Goal: Information Seeking & Learning: Learn about a topic

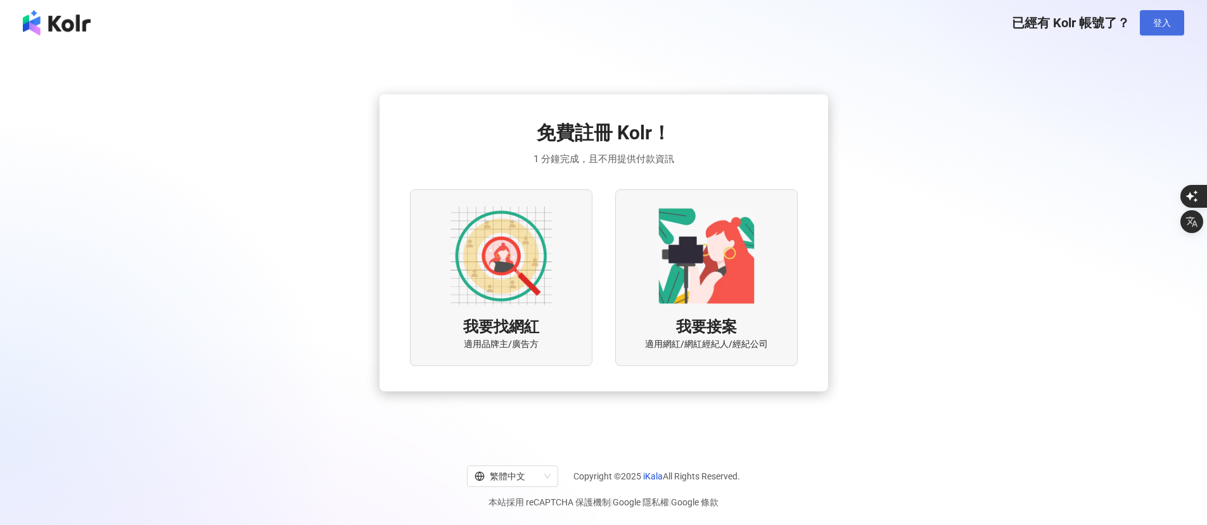
click at [1158, 24] on span "登入" at bounding box center [1162, 23] width 18 height 10
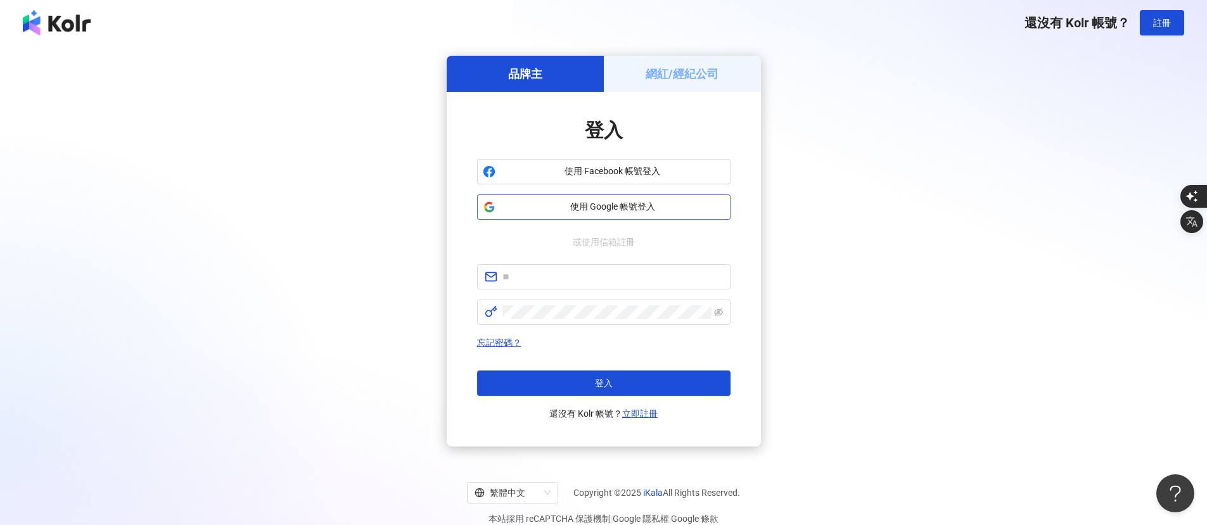
click at [626, 208] on span "使用 Google 帳號登入" at bounding box center [612, 207] width 224 height 13
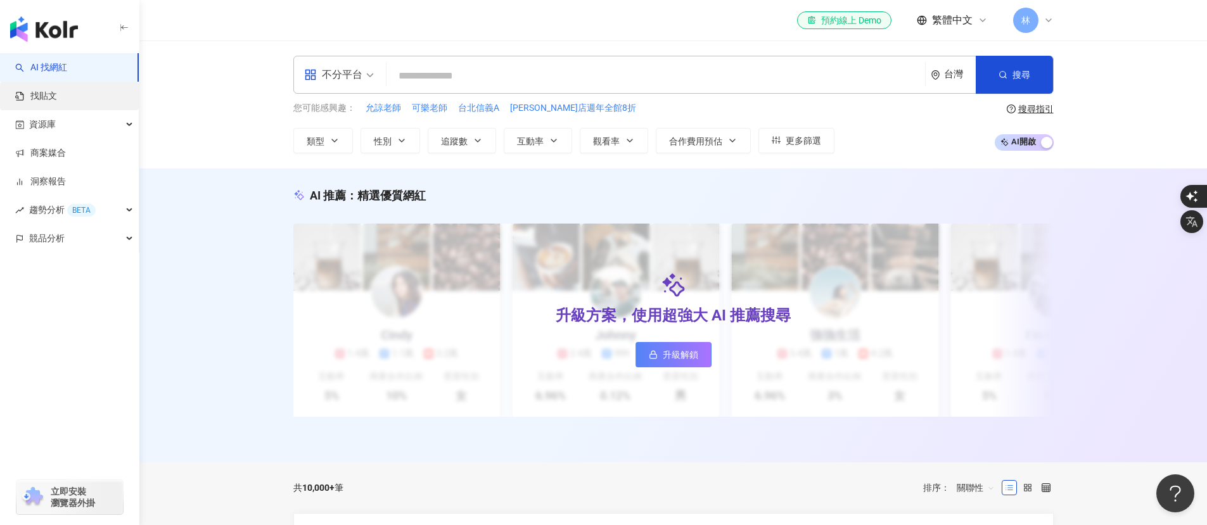
click at [57, 90] on link "找貼文" at bounding box center [36, 96] width 42 height 13
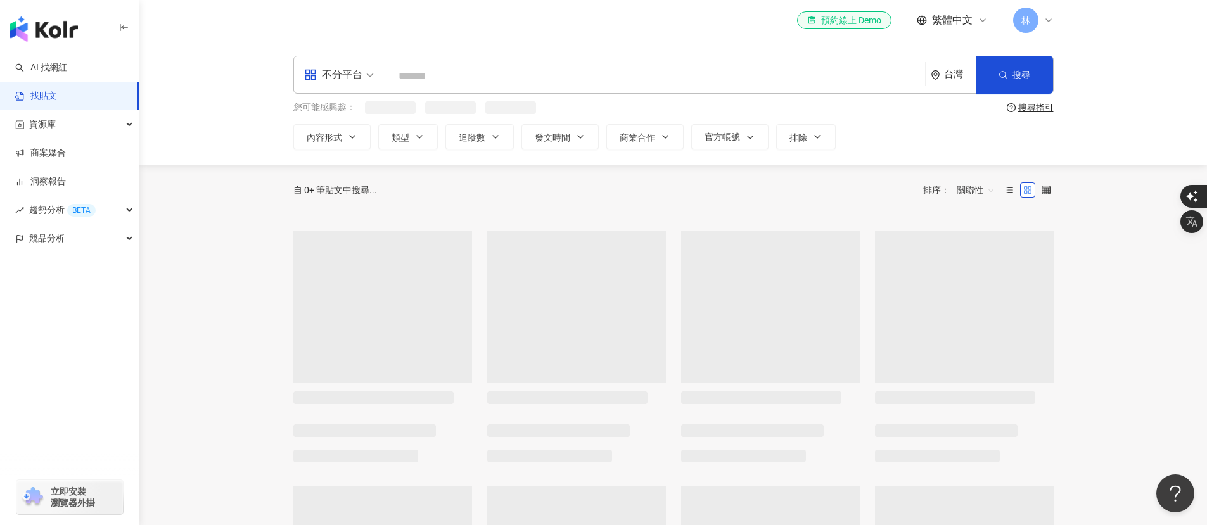
click at [476, 81] on input "search" at bounding box center [655, 75] width 528 height 27
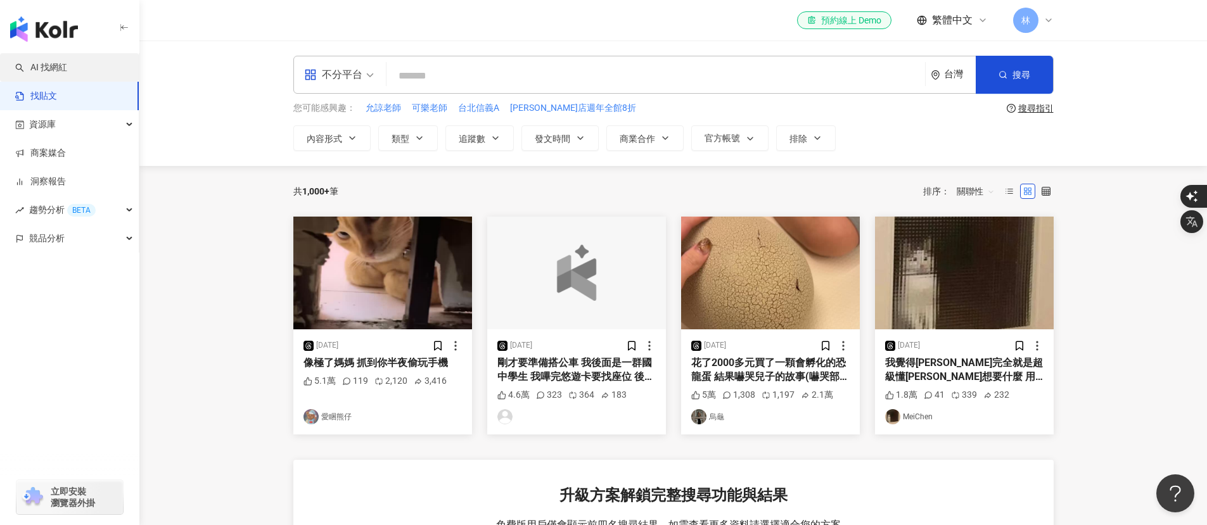
click at [53, 70] on link "AI 找網紅" at bounding box center [41, 67] width 52 height 13
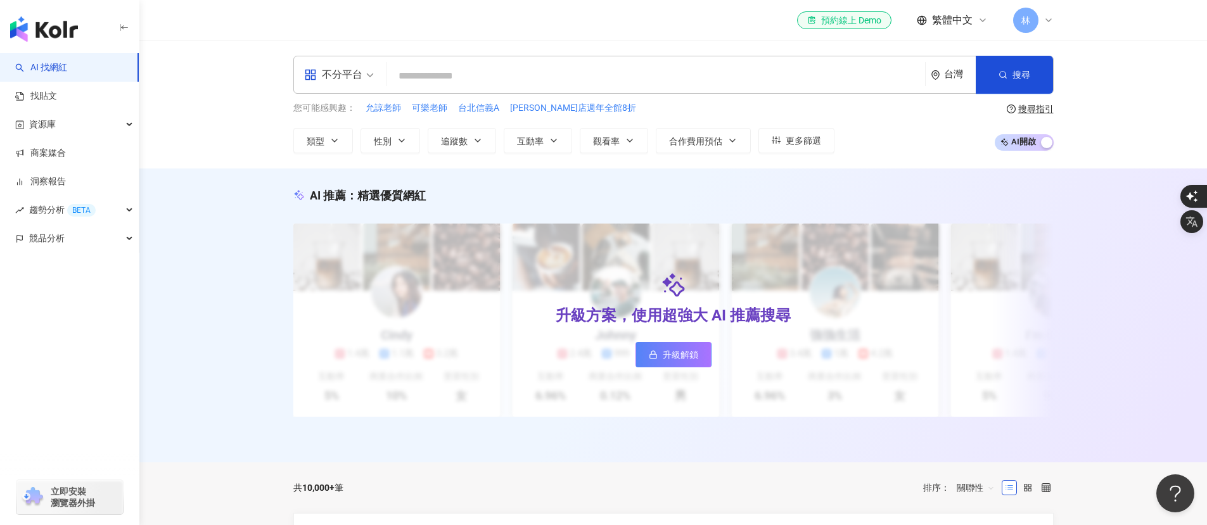
click at [459, 82] on input "search" at bounding box center [655, 76] width 528 height 24
click at [535, 75] on input "search" at bounding box center [655, 76] width 528 height 24
paste input "*******"
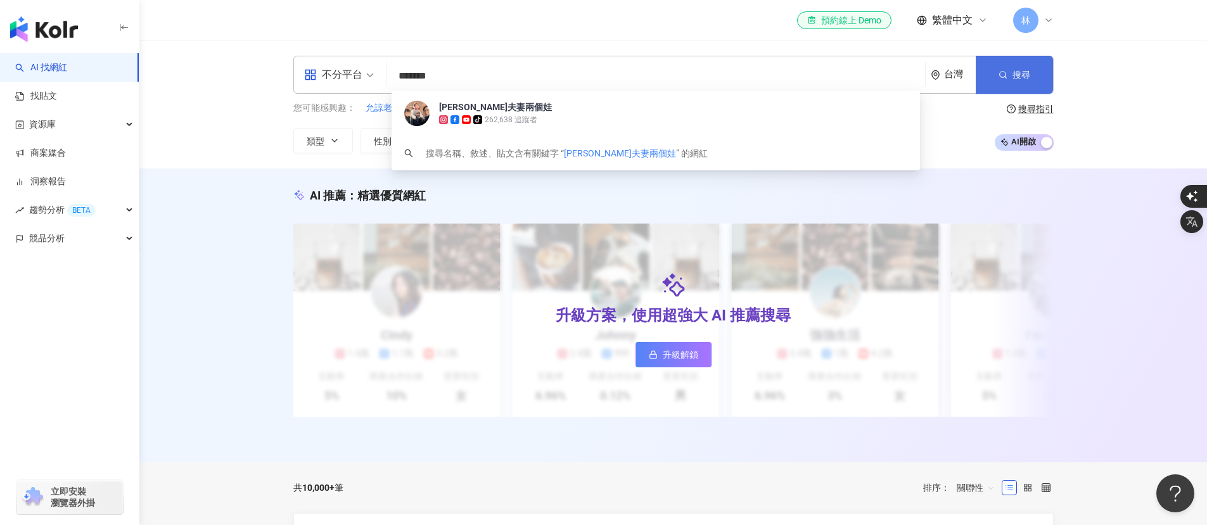
type input "*******"
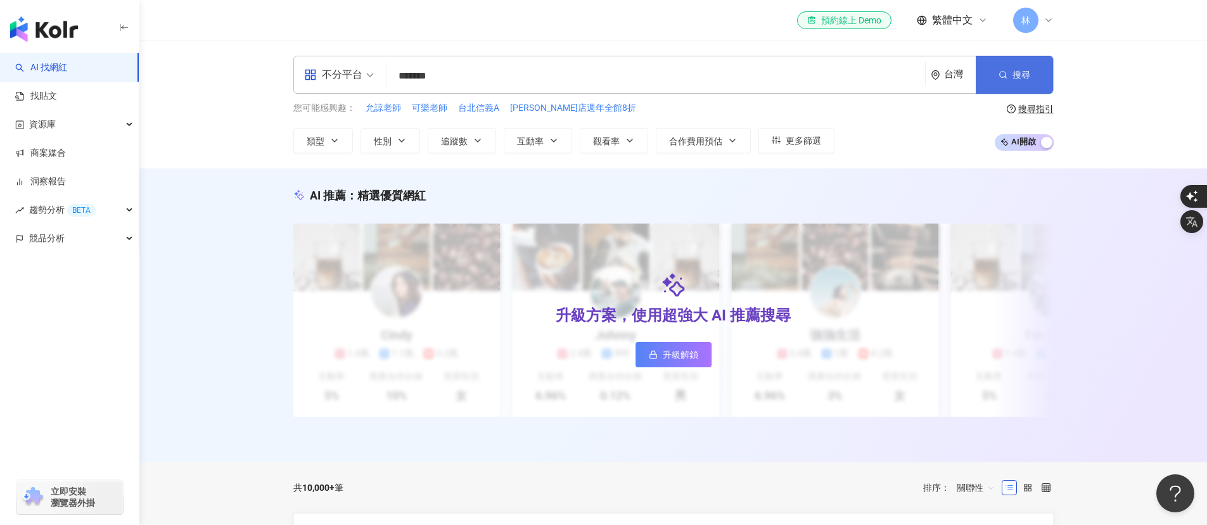
click at [1031, 72] on button "搜尋" at bounding box center [1014, 75] width 77 height 38
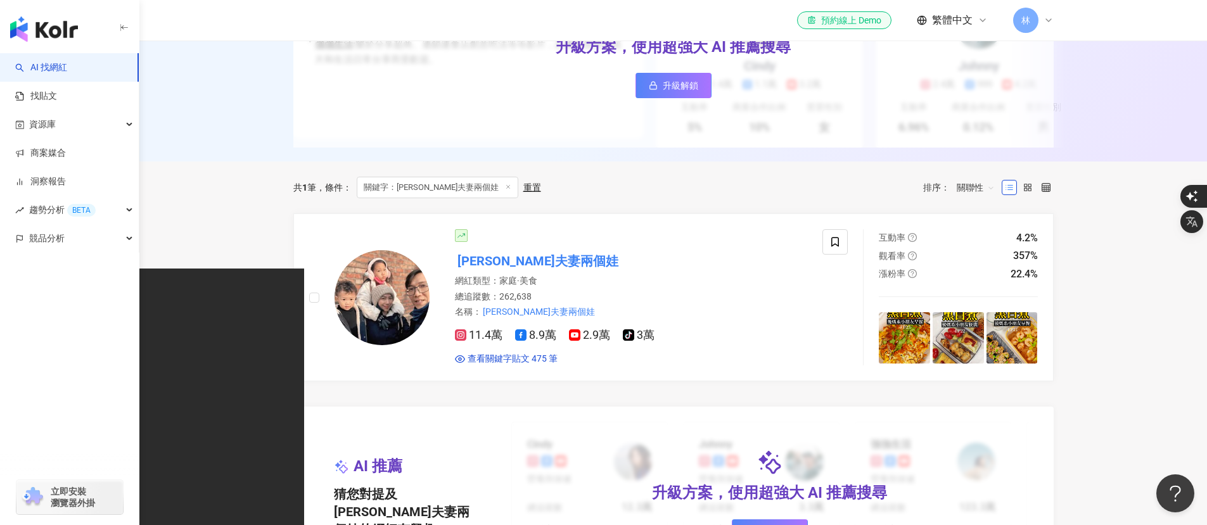
scroll to position [262, 0]
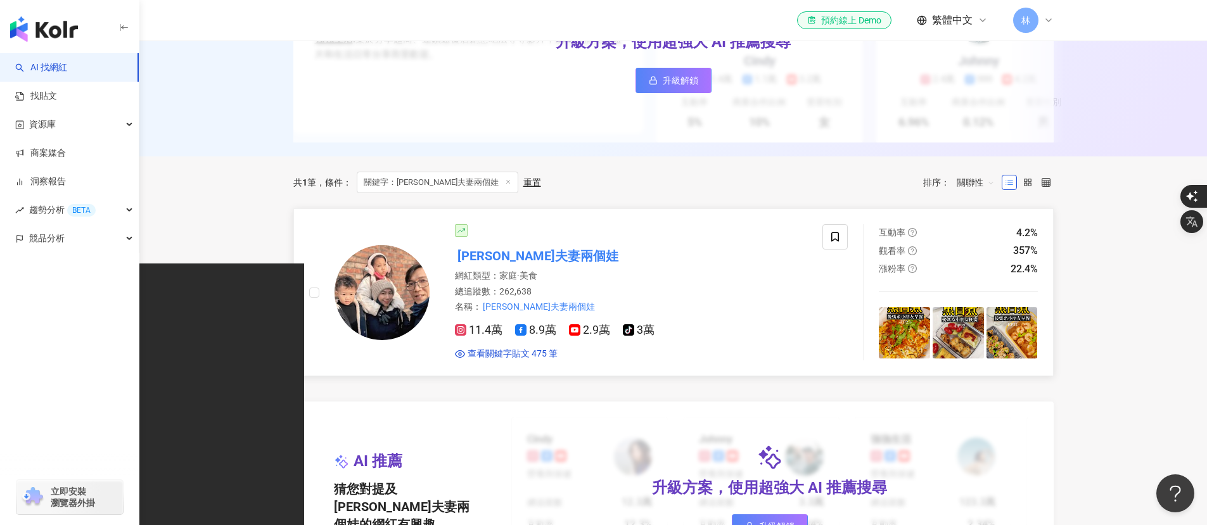
click at [497, 262] on mark "[PERSON_NAME]夫妻兩個娃" at bounding box center [538, 256] width 166 height 20
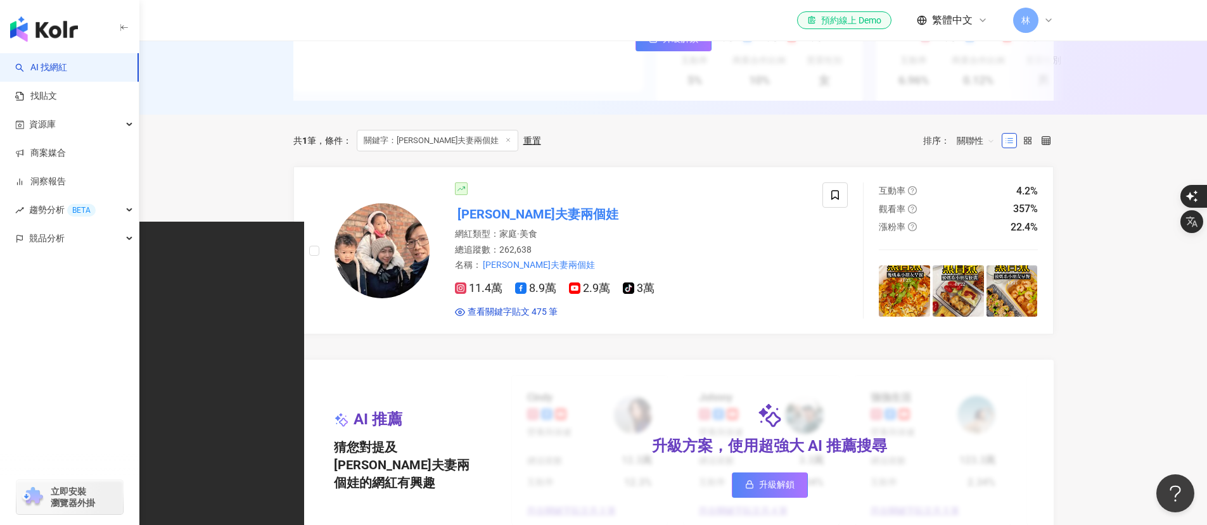
scroll to position [308, 0]
